Goal: Browse casually

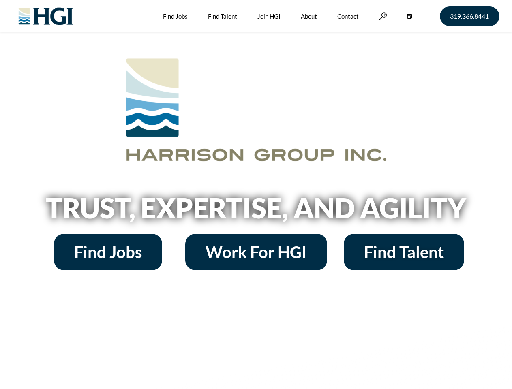
click at [256, 195] on h2 "Trust, Expertise, and Agility" at bounding box center [256, 208] width 462 height 28
click at [382, 16] on link at bounding box center [383, 16] width 8 height 8
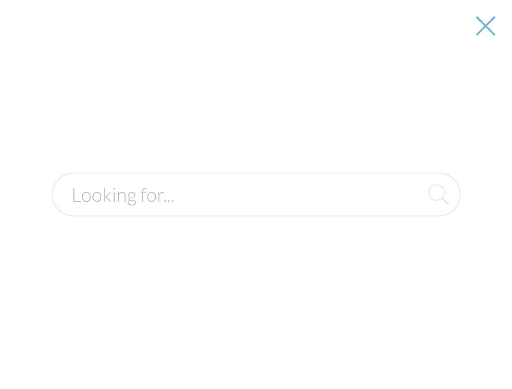
click at [256, 211] on h2 "Trust, Expertise, and Agility" at bounding box center [256, 208] width 462 height 28
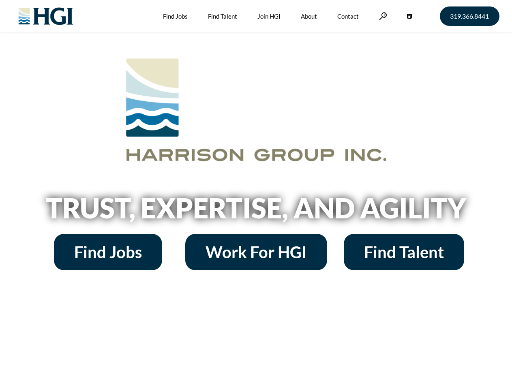
click at [256, 195] on h2 "Trust, Expertise, and Agility" at bounding box center [256, 208] width 462 height 28
click at [382, 16] on link at bounding box center [383, 16] width 8 height 8
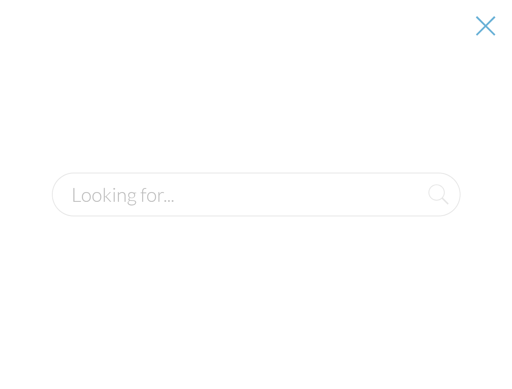
click at [256, 211] on h2 "Trust, Expertise, and Agility" at bounding box center [256, 208] width 462 height 28
